Goal: Navigation & Orientation: Find specific page/section

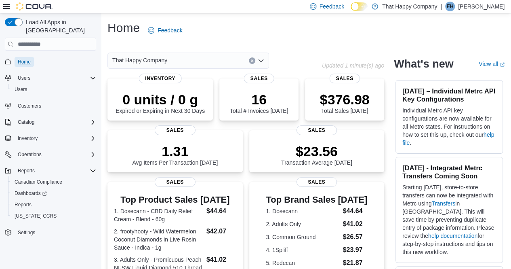
click at [26, 57] on span "Home" at bounding box center [24, 62] width 13 height 10
click at [366, 7] on icon at bounding box center [363, 6] width 4 height 4
